Goal: Task Accomplishment & Management: Manage account settings

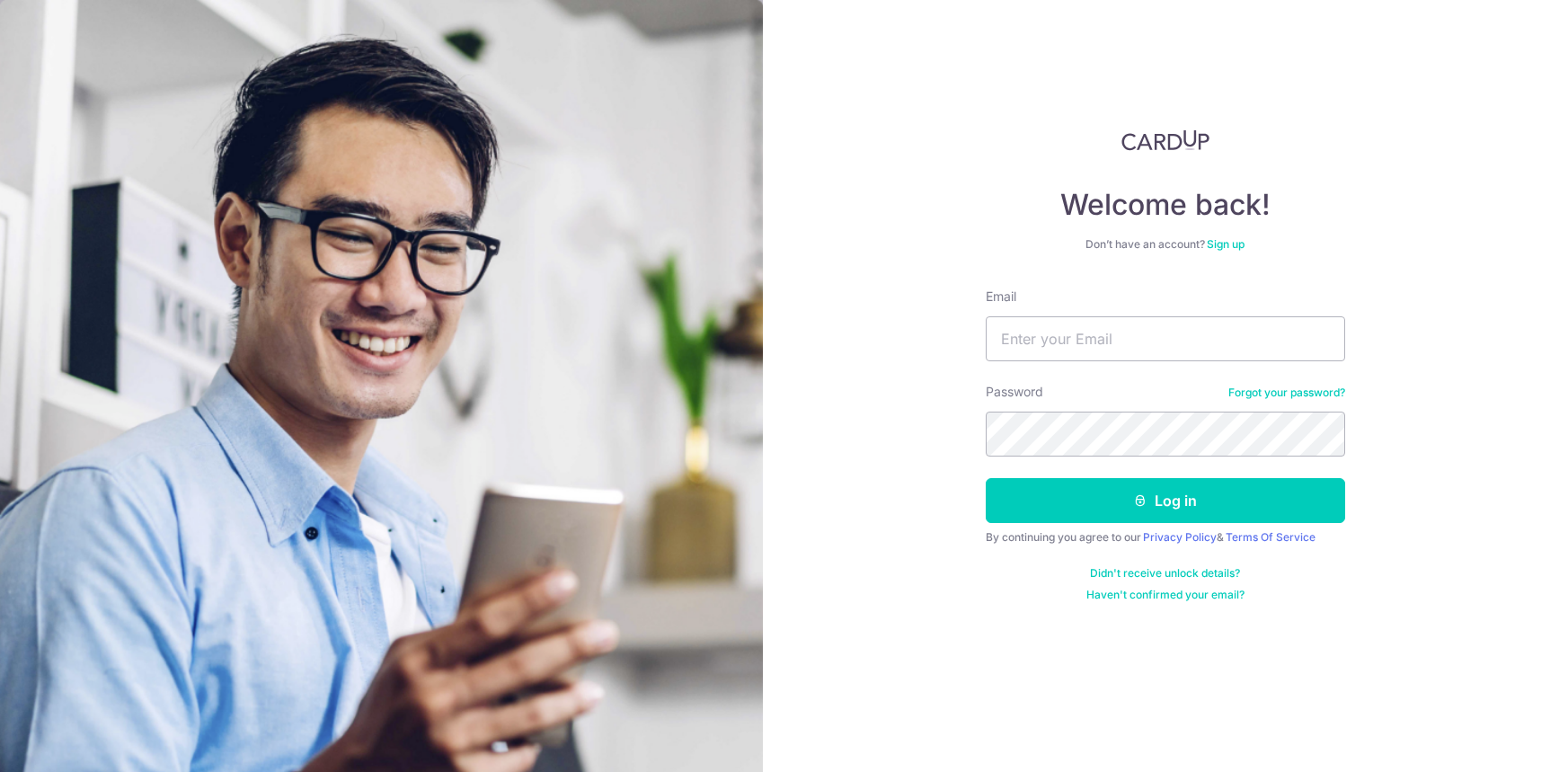
click at [1116, 334] on input "Email" at bounding box center [1165, 339] width 359 height 45
type input "[EMAIL_ADDRESS][DOMAIN_NAME]"
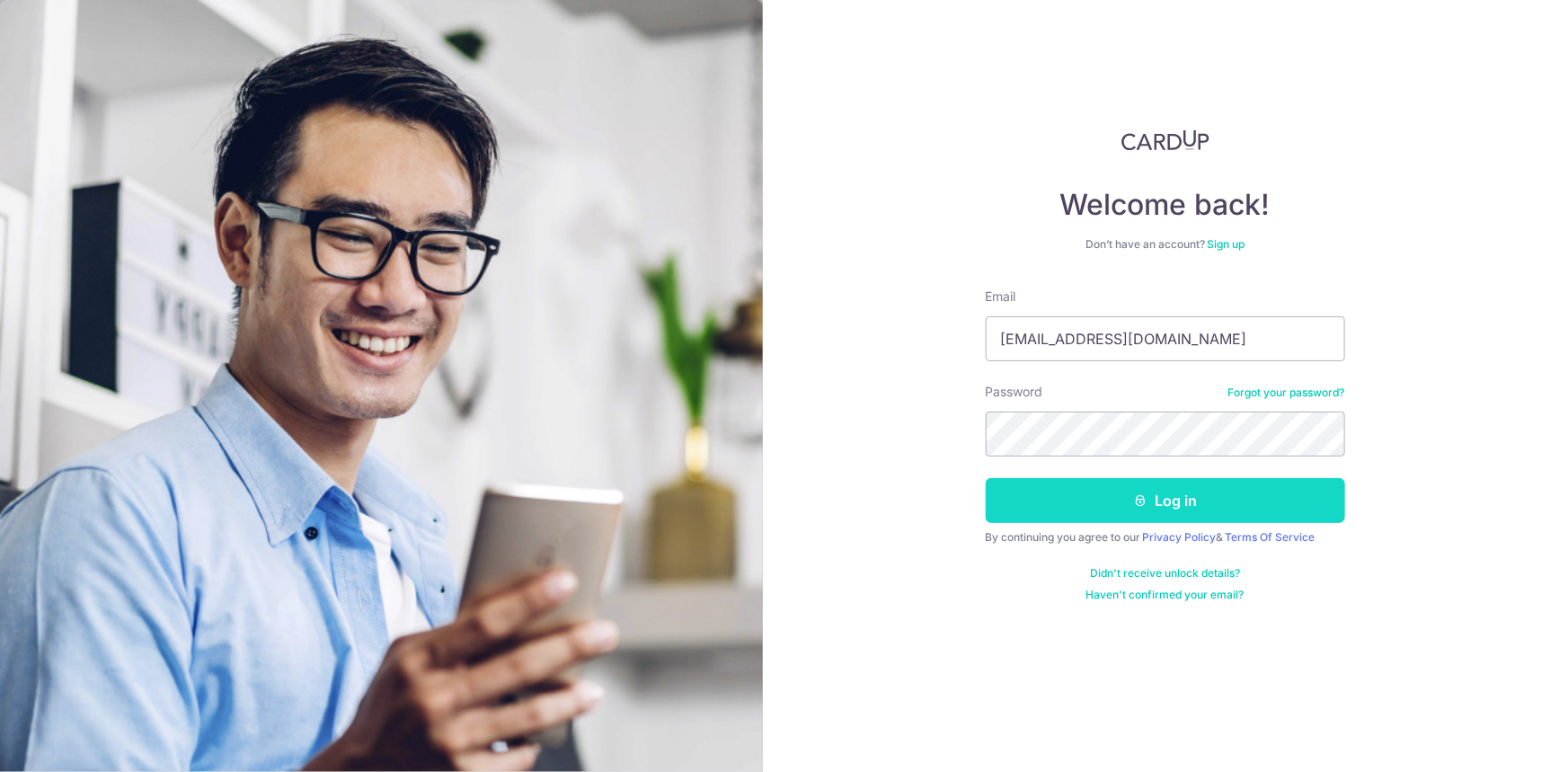
click at [1114, 516] on button "Log in" at bounding box center [1165, 500] width 359 height 45
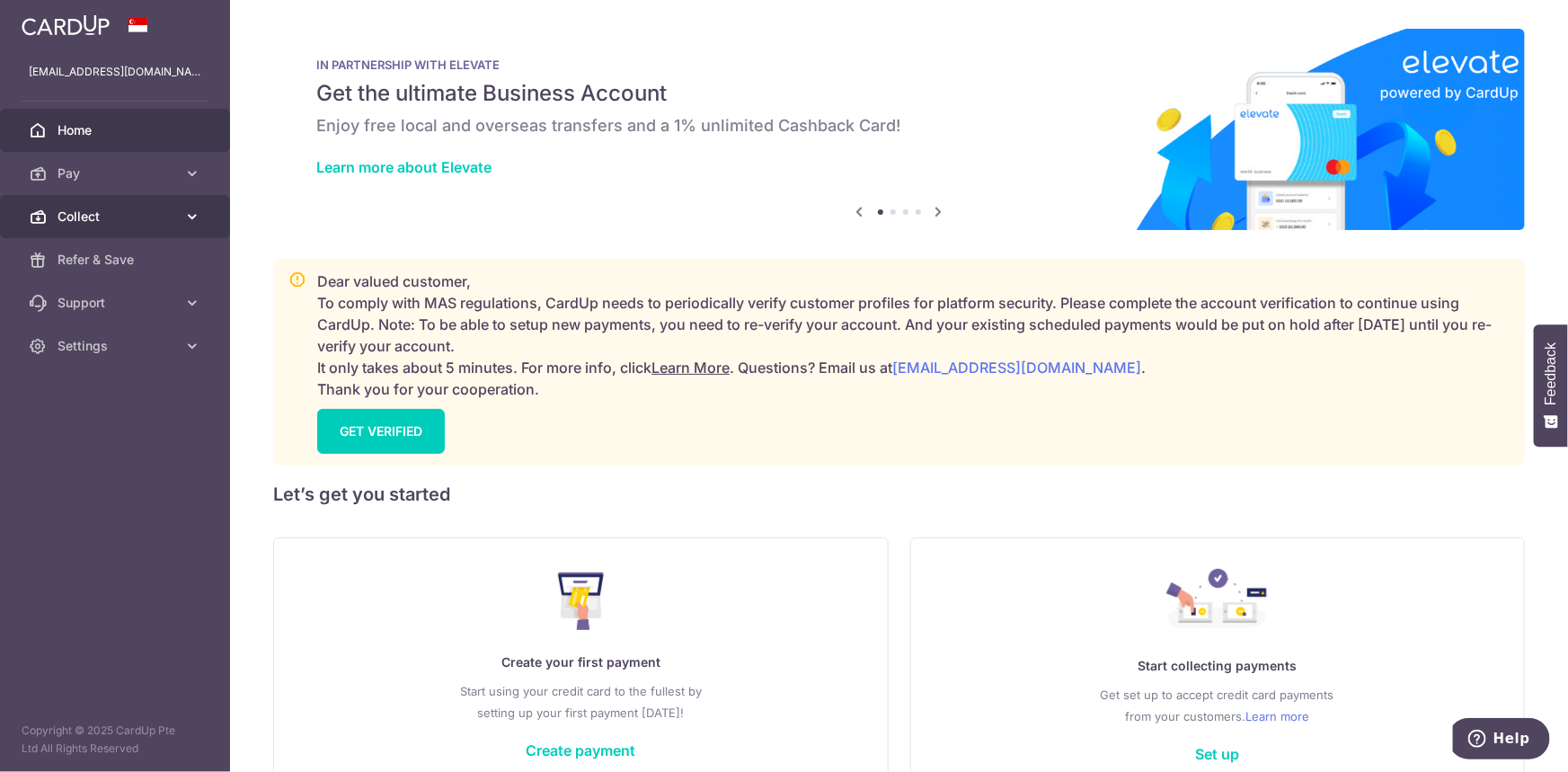
click at [92, 214] on span "Collect" at bounding box center [117, 216] width 119 height 18
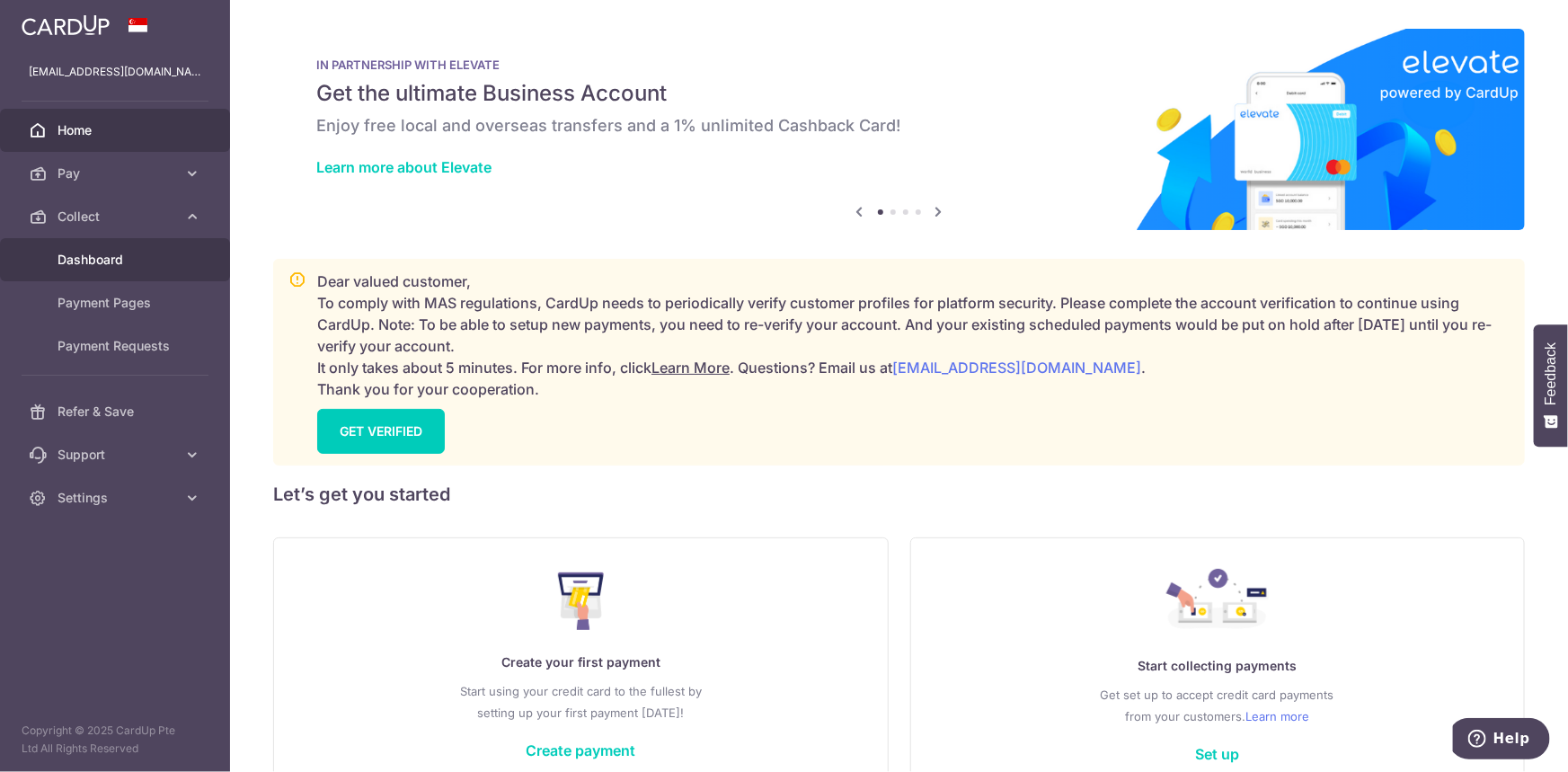
click at [118, 257] on span "Dashboard" at bounding box center [117, 259] width 119 height 18
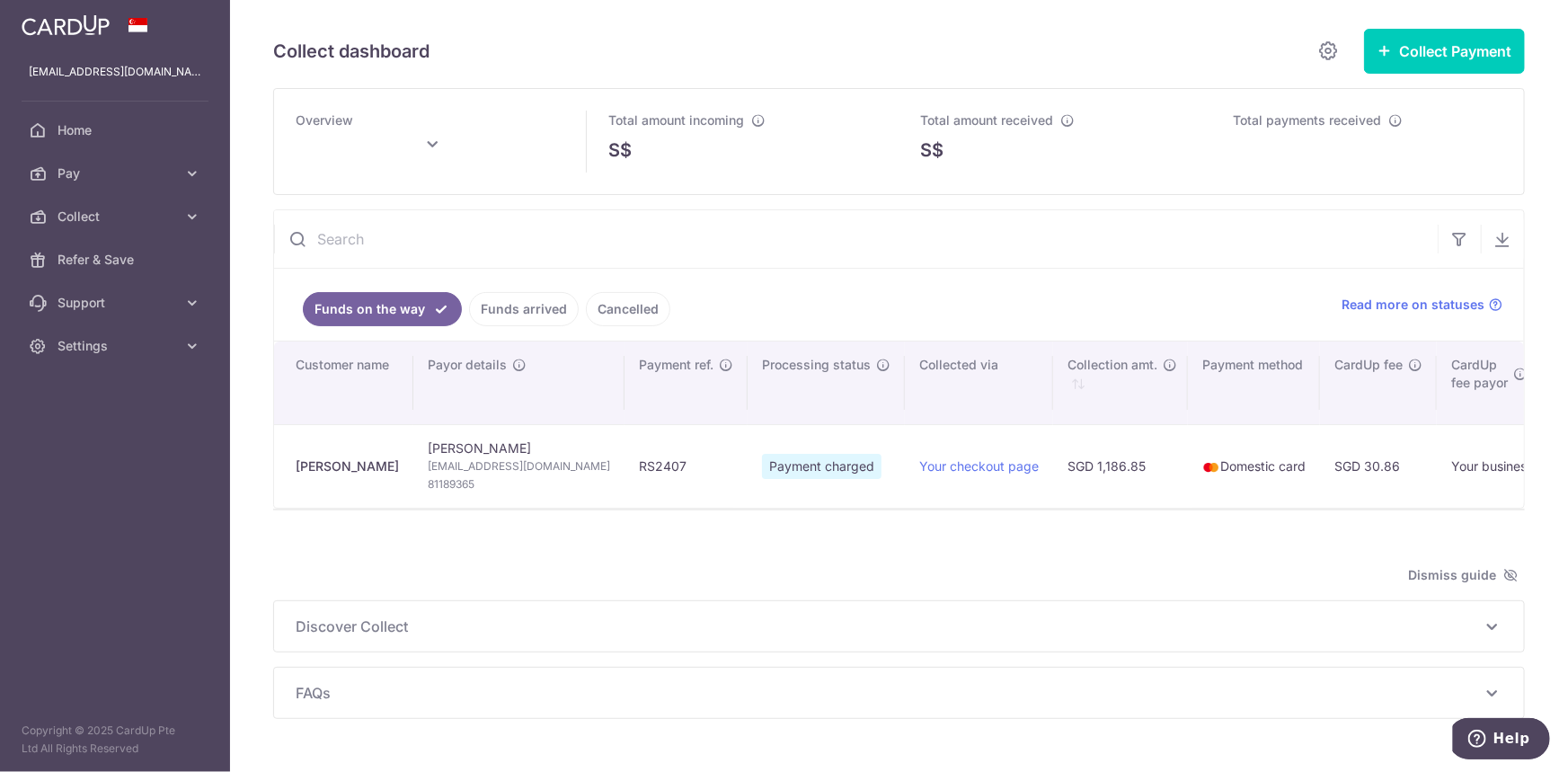
type input "[DATE]"
